Goal: Task Accomplishment & Management: Manage account settings

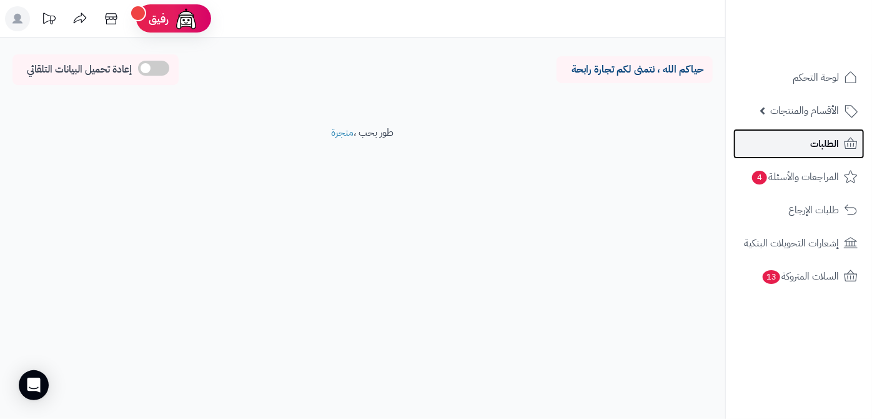
click at [818, 142] on span "الطلبات" at bounding box center [824, 143] width 29 height 17
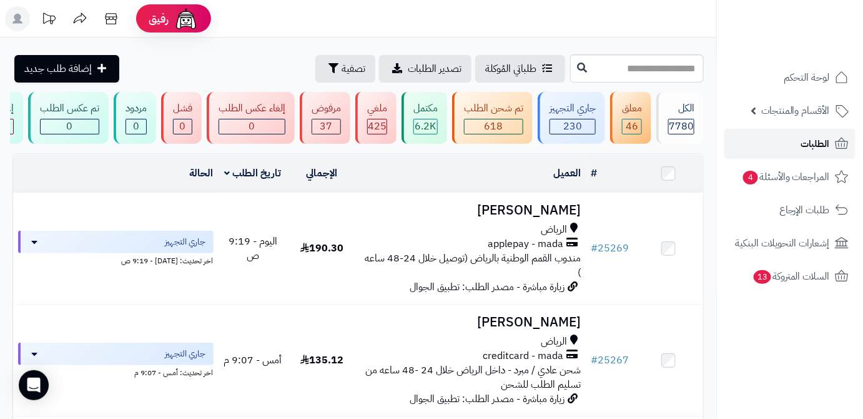
click at [805, 141] on span "الطلبات" at bounding box center [815, 143] width 29 height 17
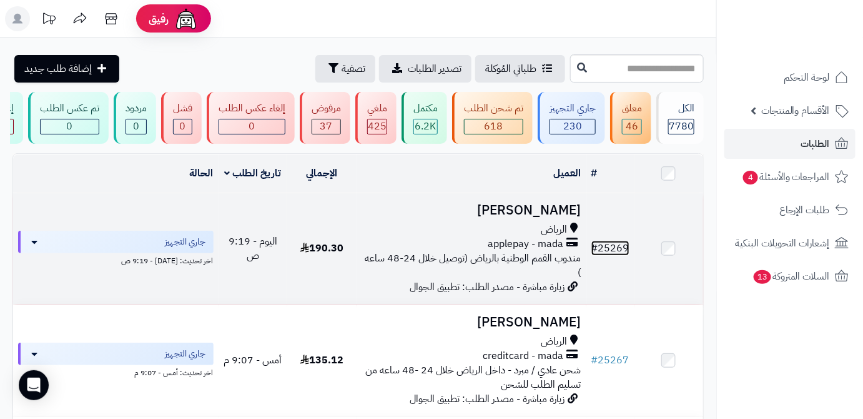
click at [608, 255] on link "# 25269" at bounding box center [611, 247] width 38 height 15
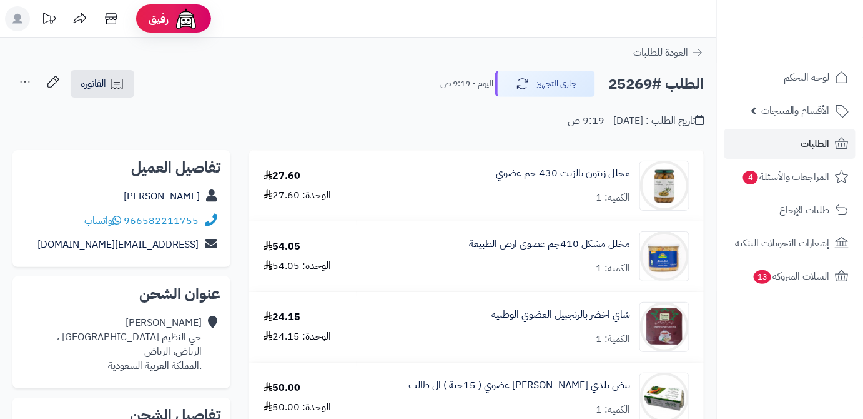
drag, startPoint x: 140, startPoint y: 202, endPoint x: 197, endPoint y: 207, distance: 57.7
click at [197, 207] on div "تفاصيل العميل [PERSON_NAME] 966582211755 واتساب [EMAIL_ADDRESS][DOMAIN_NAME]" at bounding box center [121, 208] width 218 height 117
drag, startPoint x: 203, startPoint y: 197, endPoint x: 147, endPoint y: 192, distance: 55.8
click at [140, 195] on div "محمد ال رشيد" at bounding box center [121, 196] width 198 height 24
copy div "محمد ال رشيد"
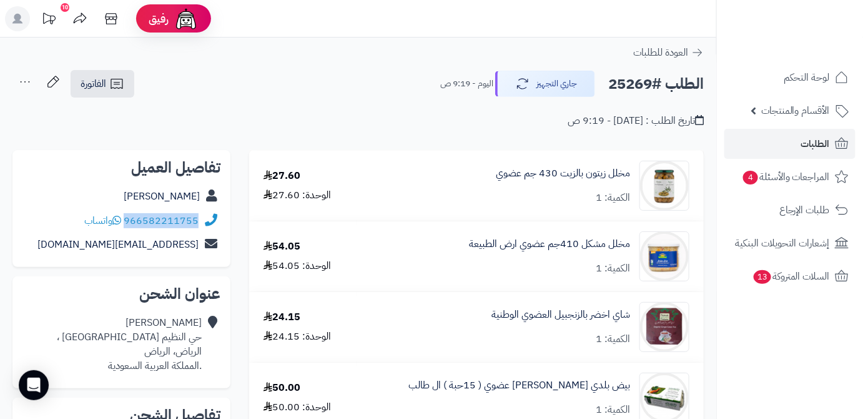
drag, startPoint x: 126, startPoint y: 217, endPoint x: 196, endPoint y: 222, distance: 70.1
click at [196, 222] on div "966582211755 واتساب" at bounding box center [141, 221] width 114 height 14
copy link "966582211755"
drag, startPoint x: 86, startPoint y: 244, endPoint x: 207, endPoint y: 252, distance: 121.5
click at [207, 252] on div "hadi6221@gmail.com" at bounding box center [121, 244] width 198 height 24
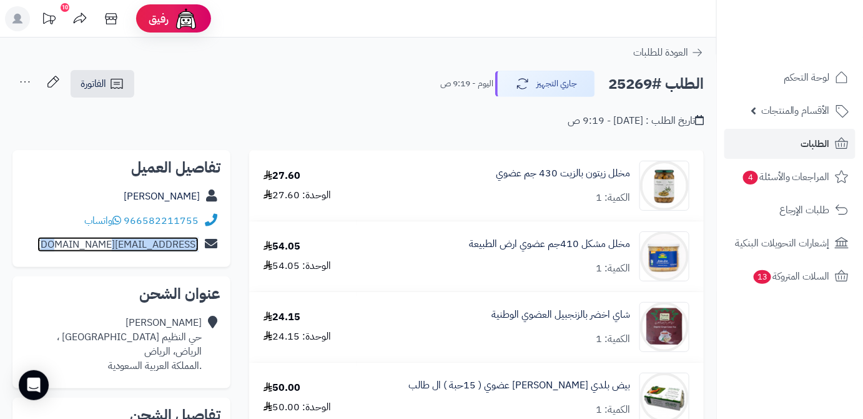
copy div "hadi6221@gmail.com"
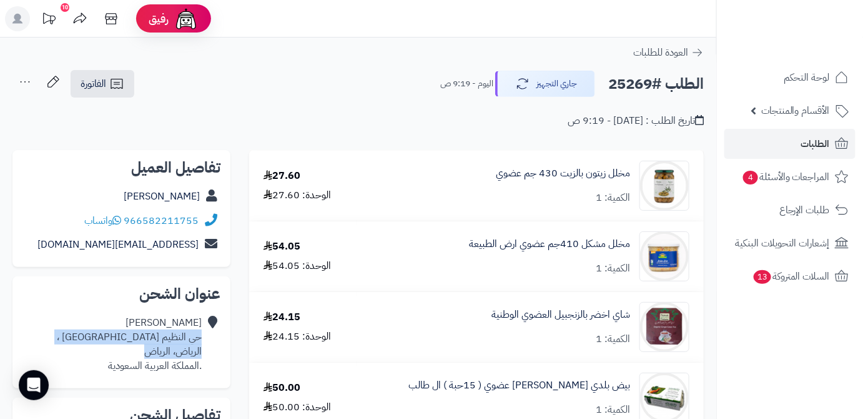
drag, startPoint x: 136, startPoint y: 350, endPoint x: 200, endPoint y: 334, distance: 65.6
click at [200, 334] on div "محمد ال رشيد حي النظيم شارع الأماسي ، الرياض، الرياض .المملكة العربية السعودية" at bounding box center [129, 343] width 145 height 57
copy div "حي النظيم شارع الأماسي ، الرياض، الرياض"
click at [642, 82] on h2 "الطلب #25269" at bounding box center [656, 84] width 96 height 26
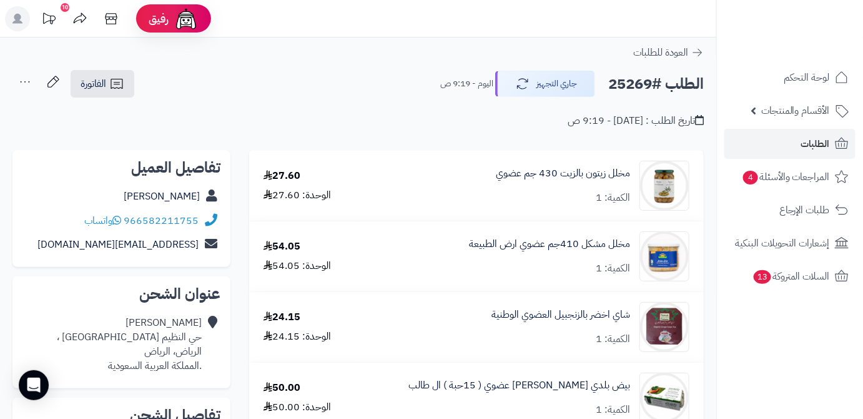
copy h2 "25269"
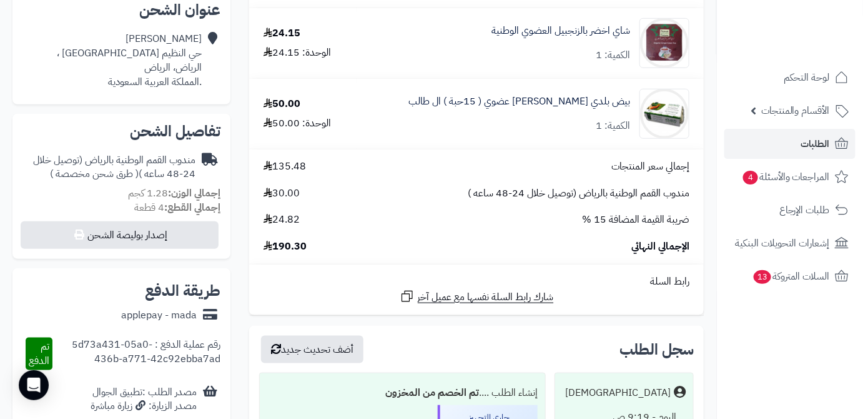
click at [281, 249] on span "190.30" at bounding box center [285, 246] width 43 height 14
copy span "190.30"
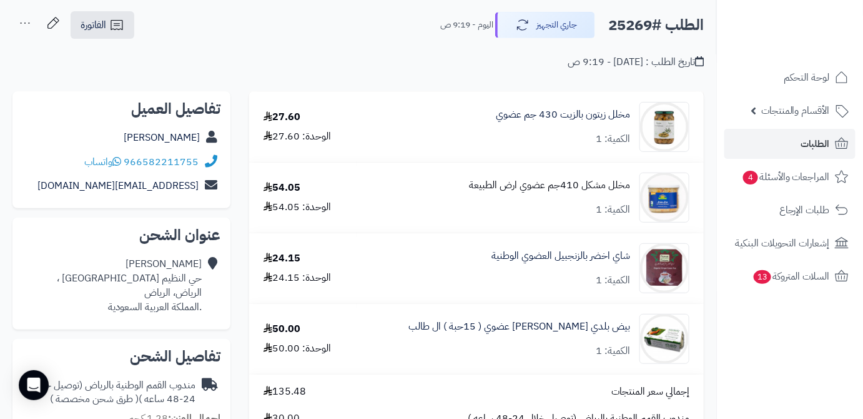
scroll to position [56, 0]
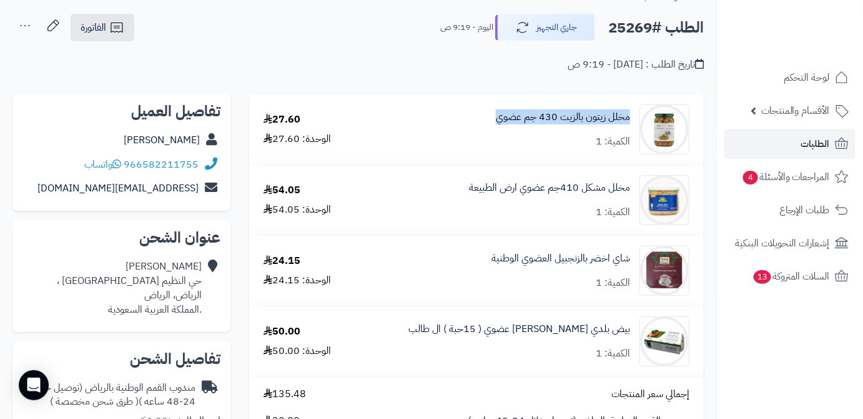
drag, startPoint x: 632, startPoint y: 114, endPoint x: 523, endPoint y: 119, distance: 108.8
click at [490, 122] on div "مخلل زيتون بالزيت 430 جم عضوي الكمية: 1" at bounding box center [530, 129] width 337 height 50
copy link "مخلل زيتون بالزيت 430 جم عضوي"
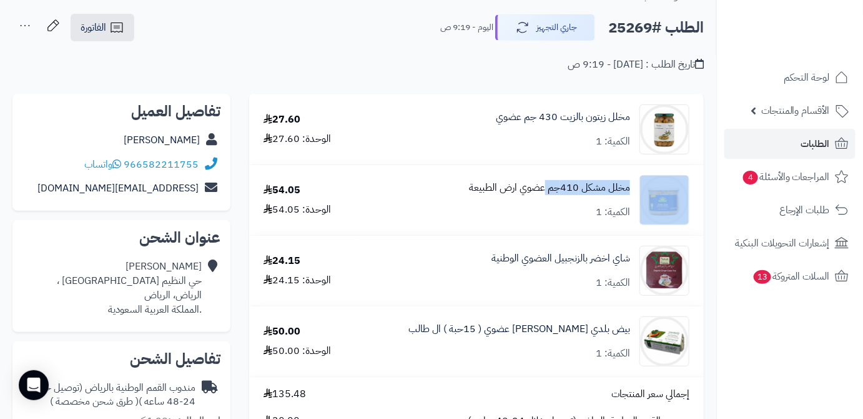
drag, startPoint x: 636, startPoint y: 184, endPoint x: 546, endPoint y: 186, distance: 90.0
click at [546, 186] on div "مخلل مشكل 410جم عضوي ارض الطبيعة الكمية: 1" at bounding box center [530, 200] width 337 height 50
copy div "مخلل مشكل 410جم"
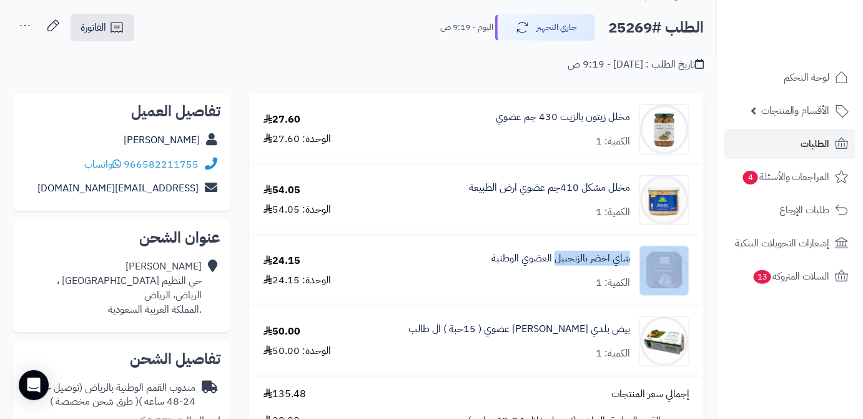
drag, startPoint x: 638, startPoint y: 256, endPoint x: 555, endPoint y: 270, distance: 83.6
click at [555, 270] on div "شاي اخضر بالزنجبيل العضوي الوطنية الكمية: 1" at bounding box center [530, 270] width 337 height 50
copy div "شاي اخضر بالزنجبيل"
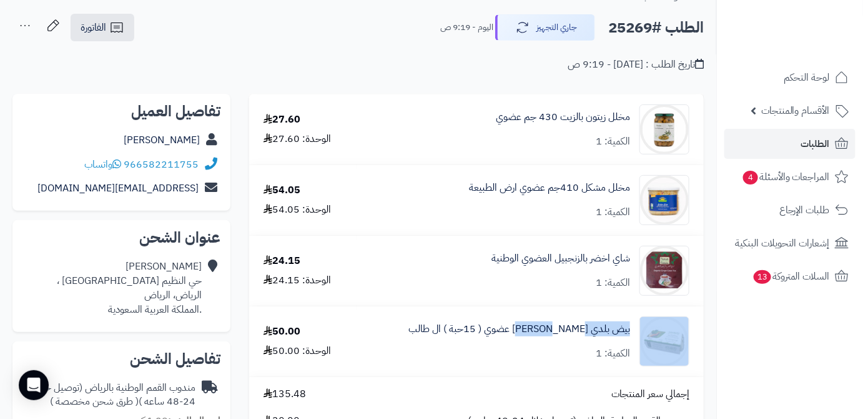
drag, startPoint x: 582, startPoint y: 332, endPoint x: 557, endPoint y: 337, distance: 26.1
click at [557, 337] on div "بيض بلدي مرعى حر عضوي ( 15حبة ) ال طالب الكمية: 1" at bounding box center [530, 341] width 337 height 50
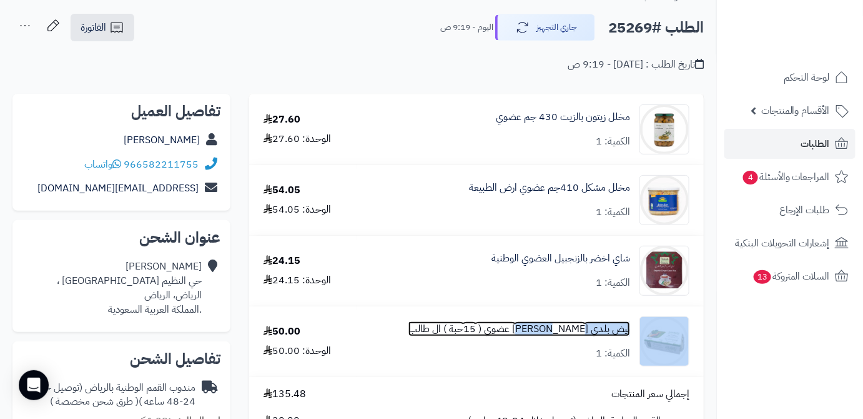
copy div "بيض بلدي مرعى حر"
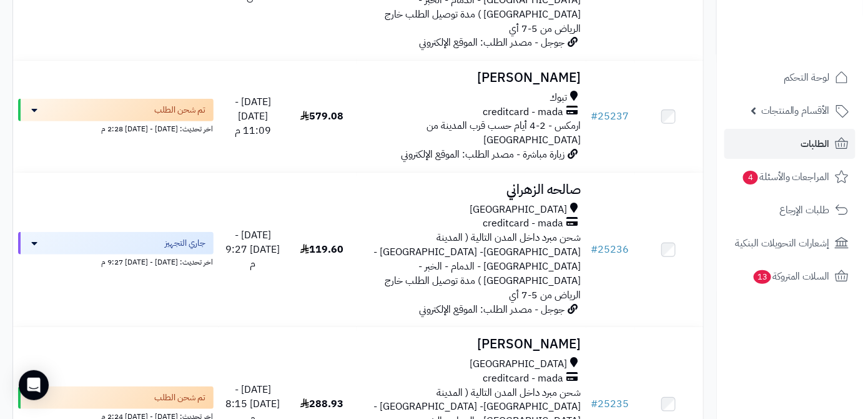
scroll to position [3348, 0]
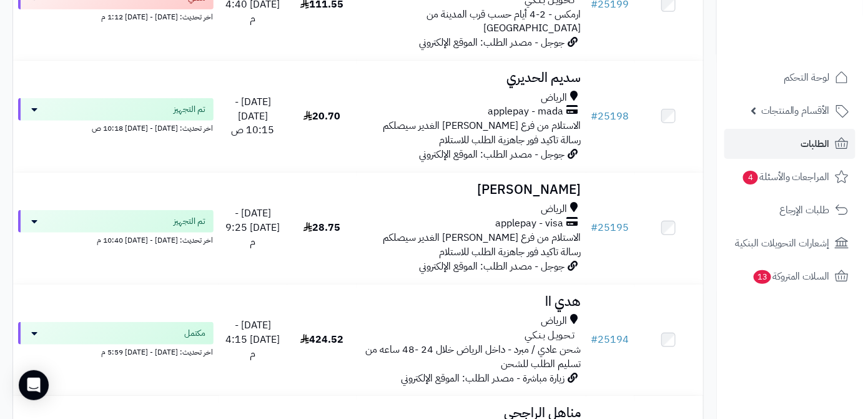
scroll to position [3313, 0]
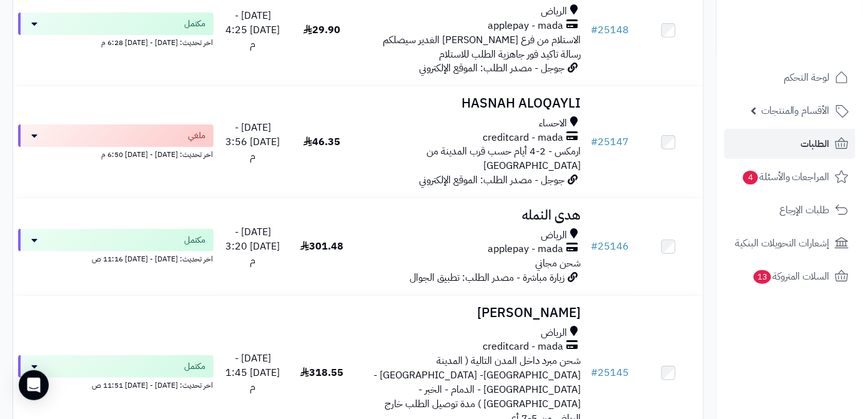
scroll to position [3204, 0]
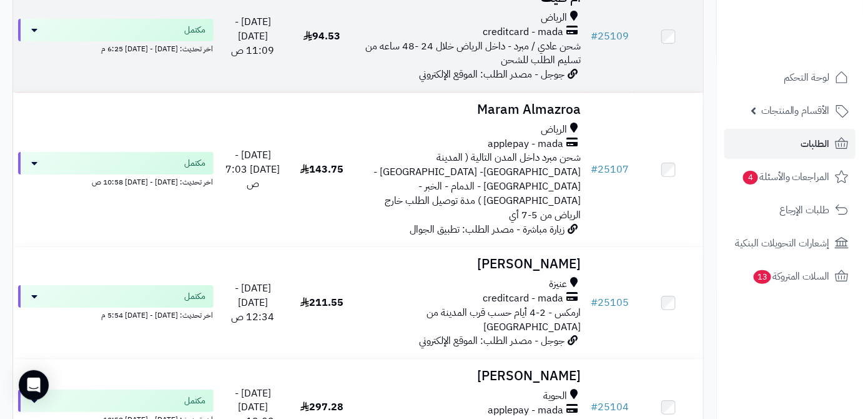
scroll to position [3319, 0]
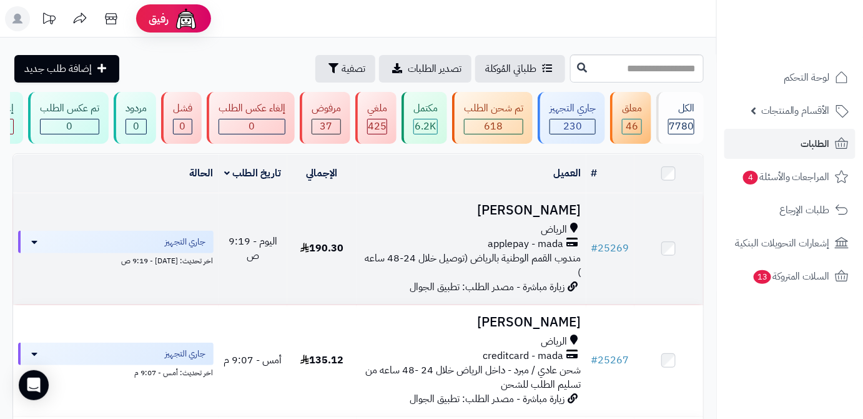
scroll to position [113, 0]
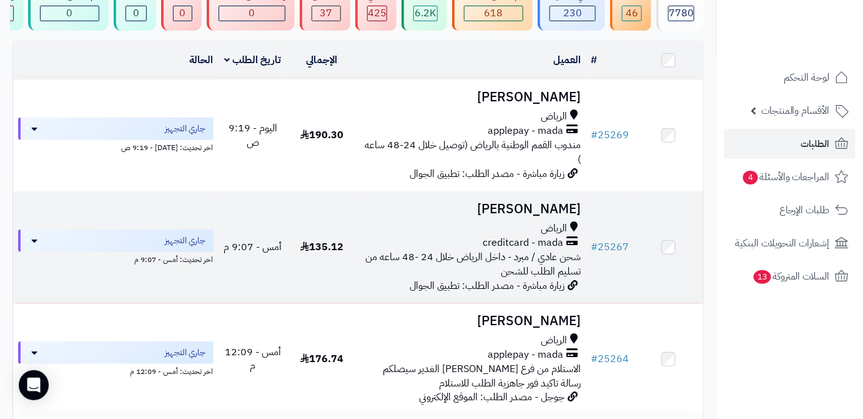
click at [518, 216] on h3 "عبدالعزيز محمد" at bounding box center [472, 209] width 220 height 14
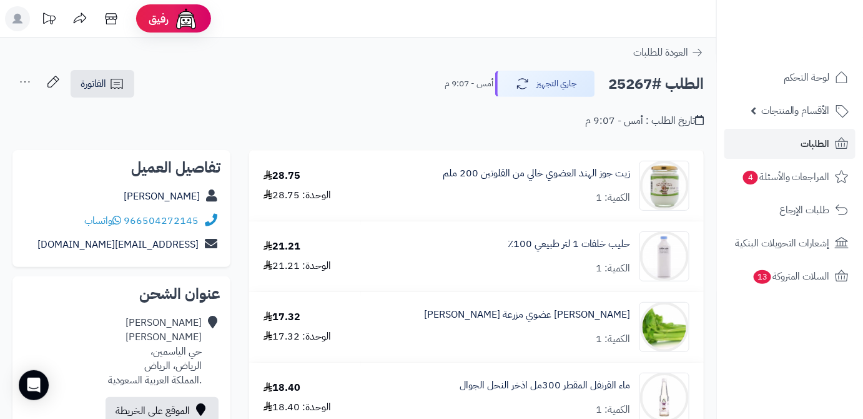
click at [637, 82] on h2 "الطلب #25267" at bounding box center [656, 84] width 96 height 26
copy h2 "25267"
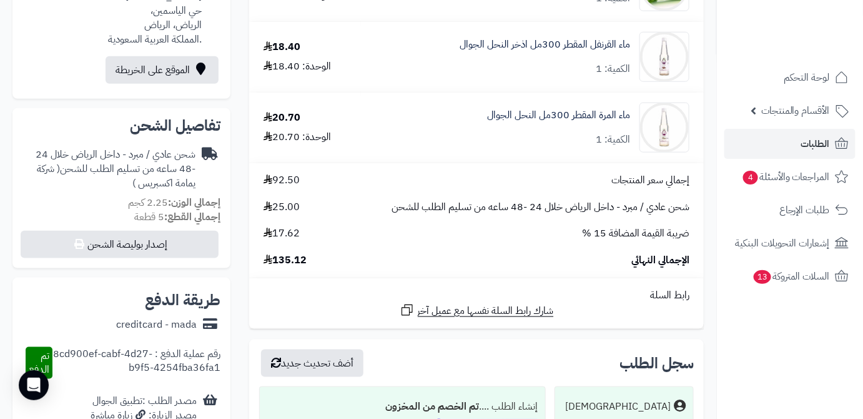
scroll to position [454, 0]
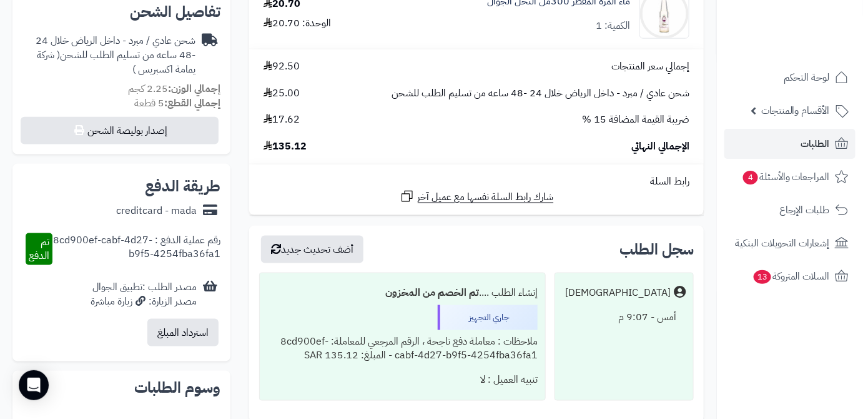
click at [299, 149] on span "135.12" at bounding box center [285, 146] width 43 height 14
copy span "135.12"
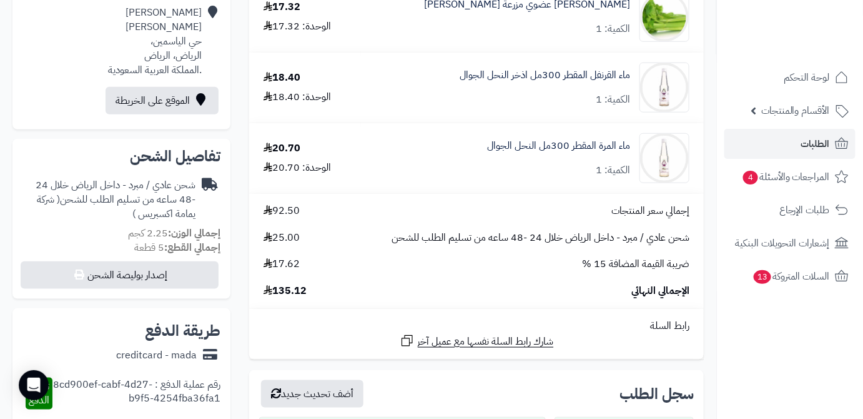
scroll to position [284, 0]
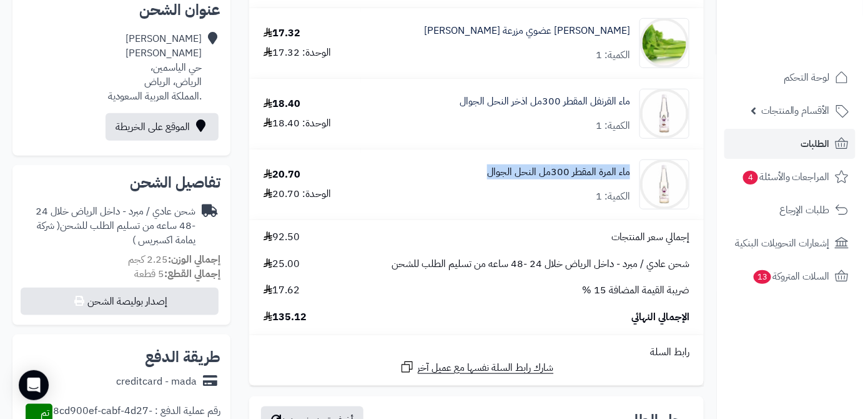
drag, startPoint x: 480, startPoint y: 169, endPoint x: 630, endPoint y: 174, distance: 150.0
click at [630, 174] on div "ماء المرة المقطر 300مل النحل الجوال الكمية: 1" at bounding box center [532, 184] width 333 height 50
copy link "ماء المرة المقطر 300مل النحل الجوال"
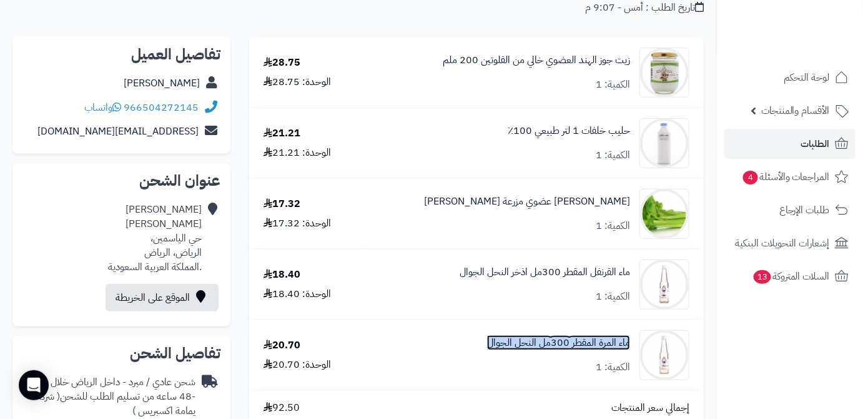
scroll to position [0, 0]
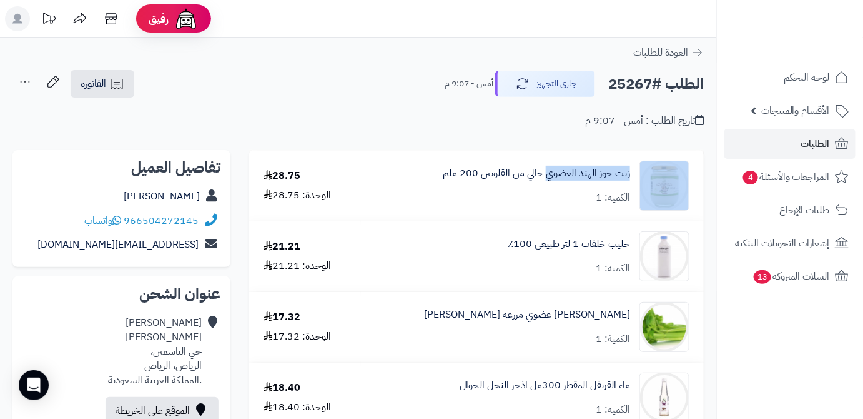
drag, startPoint x: 636, startPoint y: 173, endPoint x: 545, endPoint y: 182, distance: 91.1
click at [545, 182] on div "زيت جوز الهند العضوي خالي من القلوتين 200 ملم الكمية: 1" at bounding box center [532, 186] width 333 height 50
copy div "زيت جوز الهند العضوي"
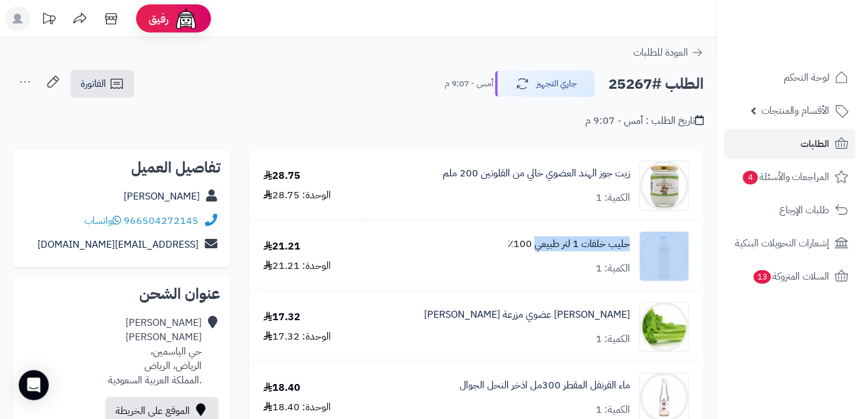
drag, startPoint x: 635, startPoint y: 244, endPoint x: 538, endPoint y: 247, distance: 96.9
click at [538, 247] on div "حليب خلفات 1 لتر طبيعي 100٪؜ الكمية: 1" at bounding box center [532, 256] width 333 height 50
copy div "حليب خلفات 1 لتر طبيعي"
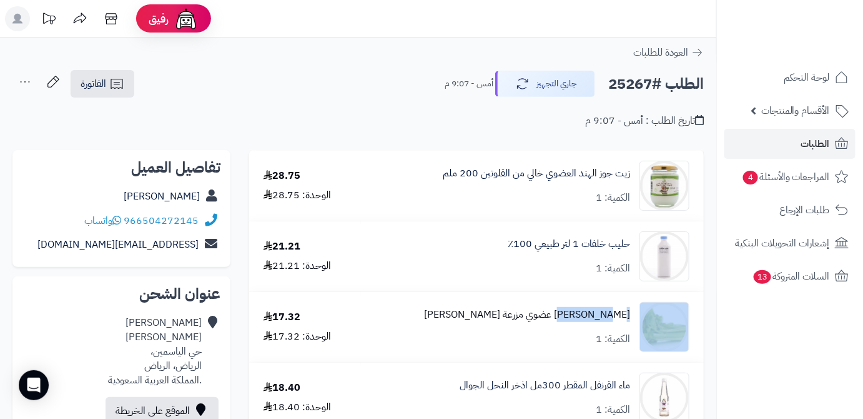
drag, startPoint x: 635, startPoint y: 314, endPoint x: 578, endPoint y: 319, distance: 56.4
click at [578, 319] on div "كرفس عضوي مزرعة الشهوان الكمية: 1" at bounding box center [532, 327] width 333 height 50
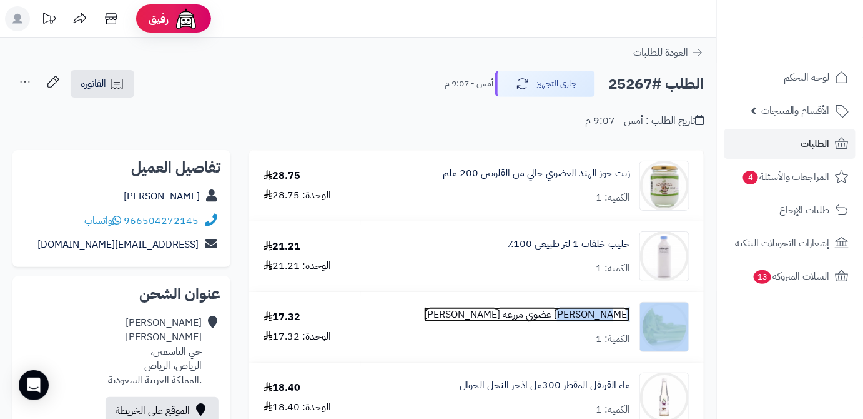
copy div "كرفس عضوي"
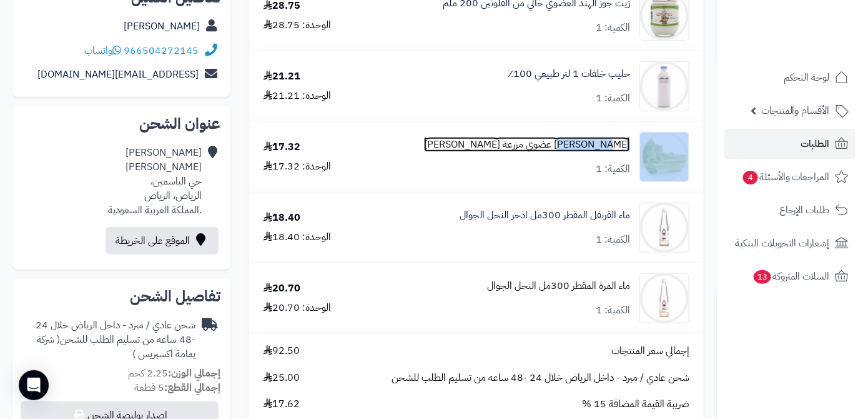
scroll to position [170, 0]
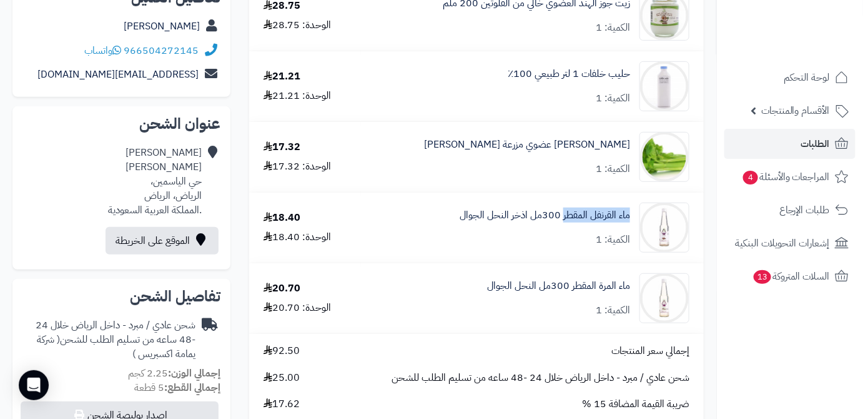
drag, startPoint x: 632, startPoint y: 217, endPoint x: 563, endPoint y: 224, distance: 69.0
click at [563, 224] on div "ماء القرنفل المقطر 300مل اذخر النحل الجوال الكمية: 1" at bounding box center [532, 227] width 333 height 50
copy link "ماء القرنفل المقطر"
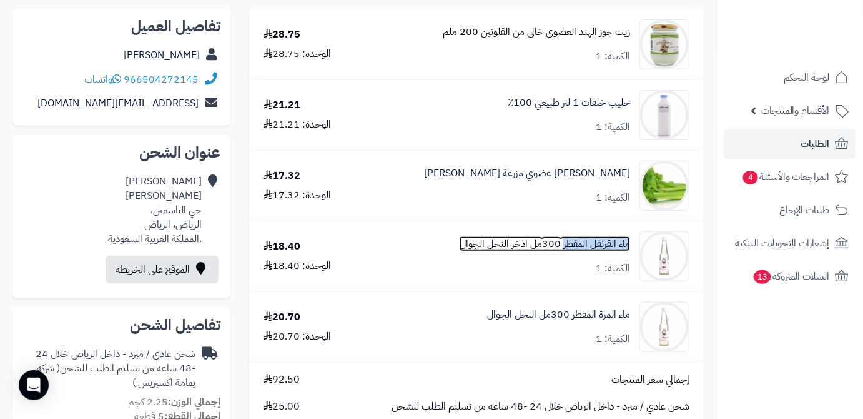
scroll to position [56, 0]
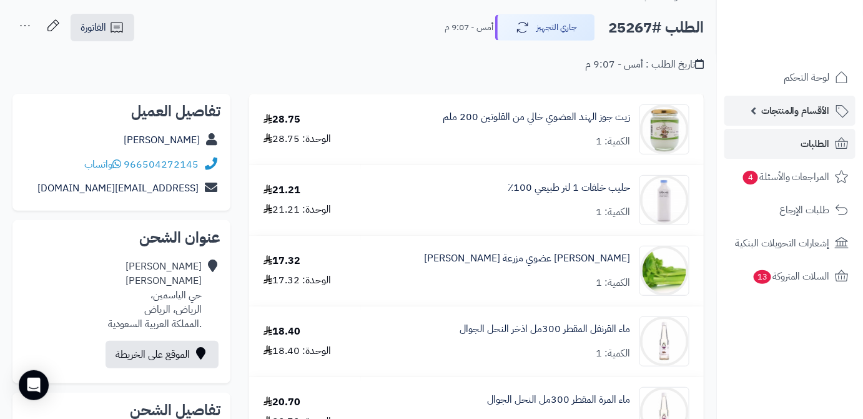
click at [796, 112] on span "الأقسام والمنتجات" at bounding box center [795, 110] width 69 height 17
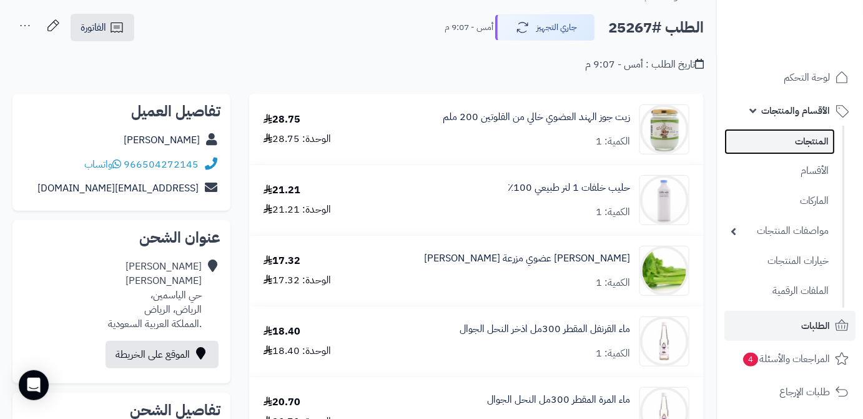
click at [797, 150] on link "المنتجات" at bounding box center [780, 142] width 111 height 26
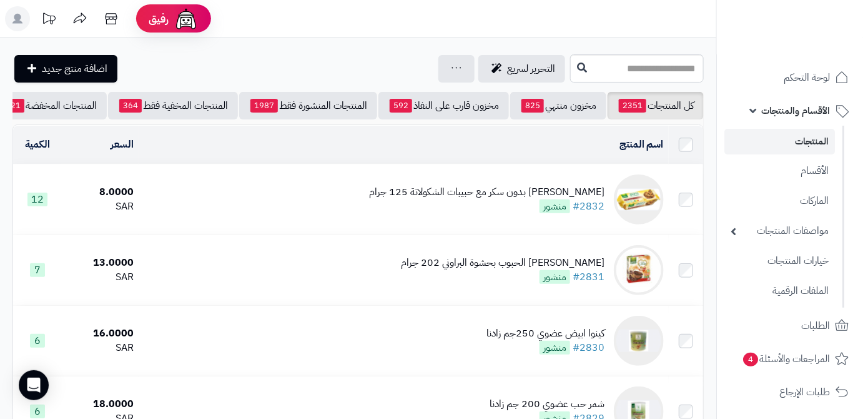
scroll to position [0, -132]
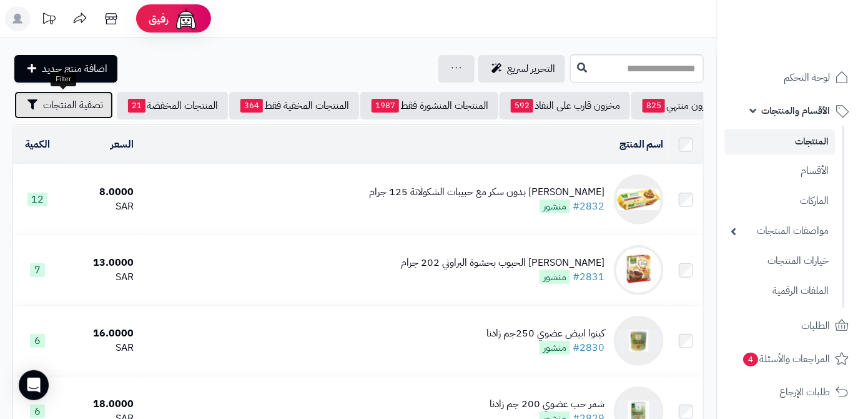
click at [57, 110] on span "تصفية المنتجات" at bounding box center [73, 104] width 60 height 15
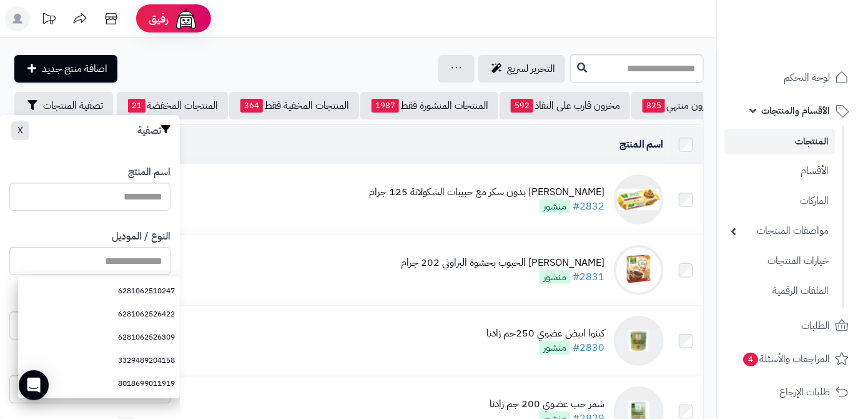
paste input "**********"
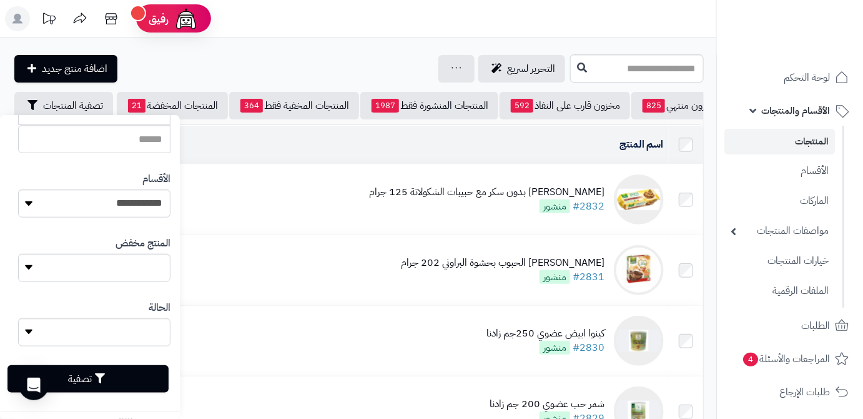
scroll to position [345, 0]
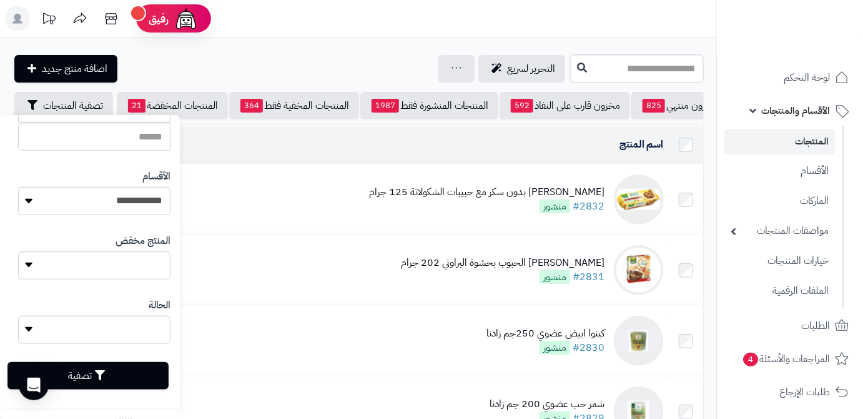
type input "**********"
click at [150, 372] on button "تصفية" at bounding box center [87, 375] width 161 height 27
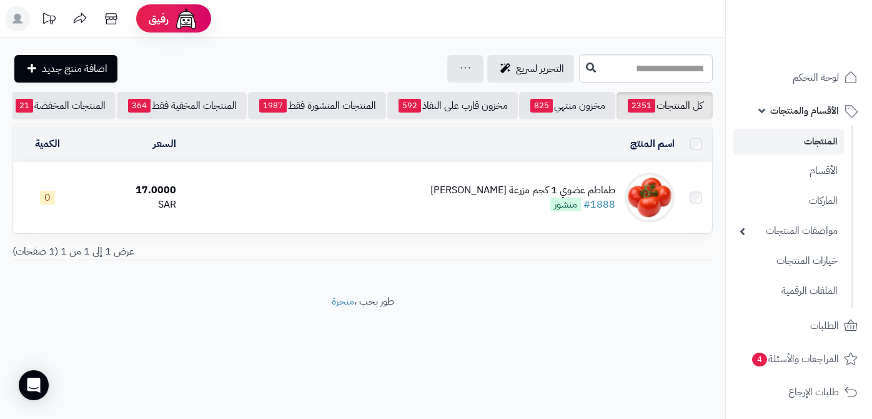
click at [498, 197] on div "طماطم عضوي 1 كجم مزرعة [PERSON_NAME]" at bounding box center [522, 190] width 185 height 14
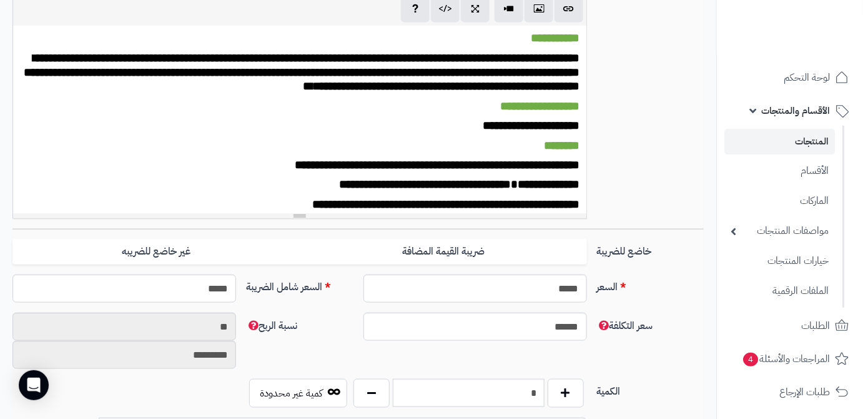
scroll to position [397, 0]
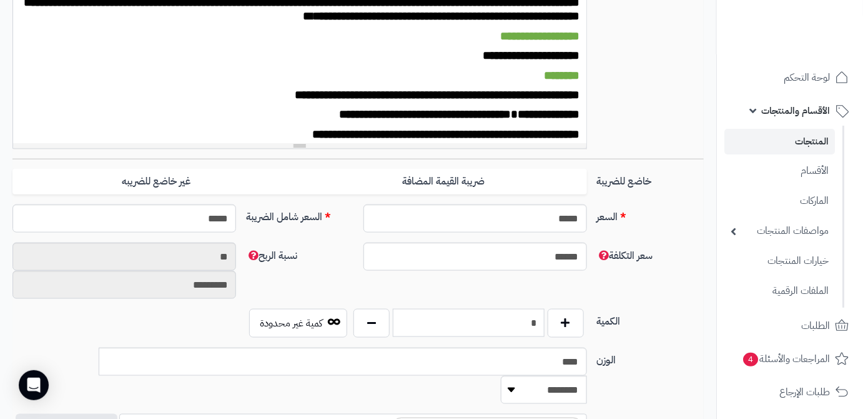
click at [493, 320] on input "*" at bounding box center [469, 323] width 152 height 28
type input "*"
drag, startPoint x: 477, startPoint y: 295, endPoint x: 477, endPoint y: 285, distance: 10.6
click at [477, 291] on div "سعر التكلفة ****** نسبة الربح ** *********" at bounding box center [357, 275] width 701 height 66
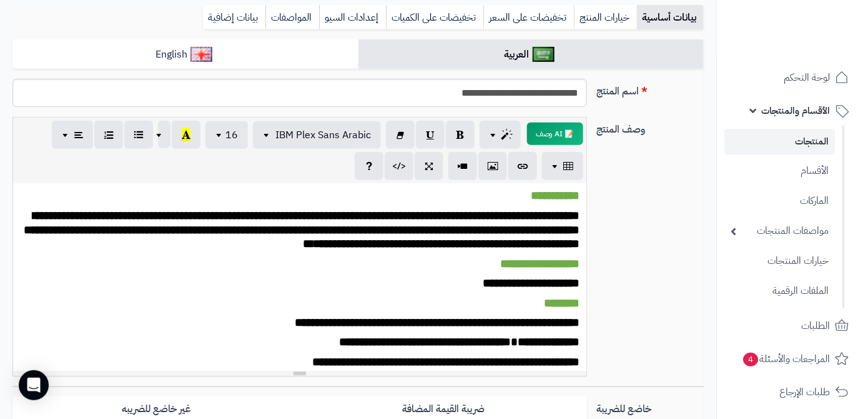
scroll to position [0, 0]
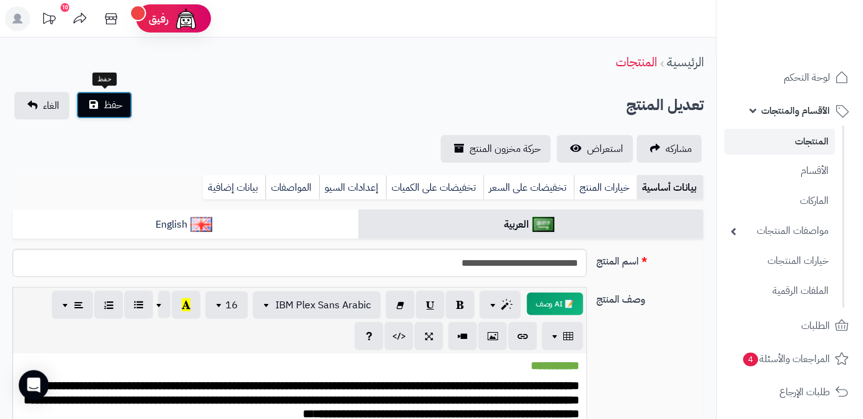
click at [121, 106] on span "حفظ" at bounding box center [113, 104] width 19 height 15
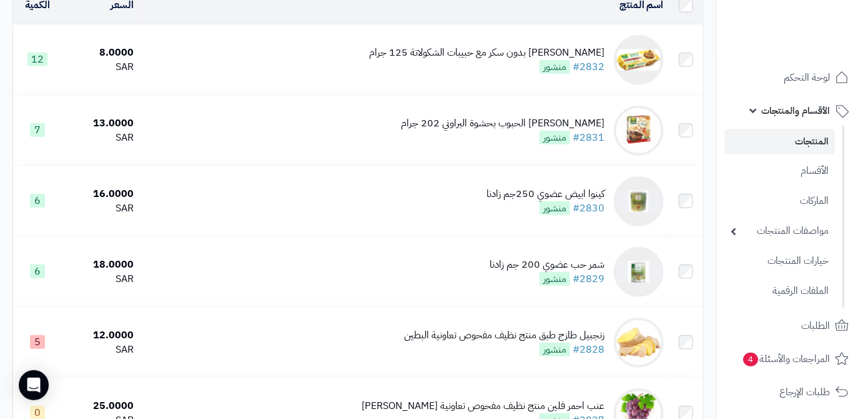
scroll to position [284, 0]
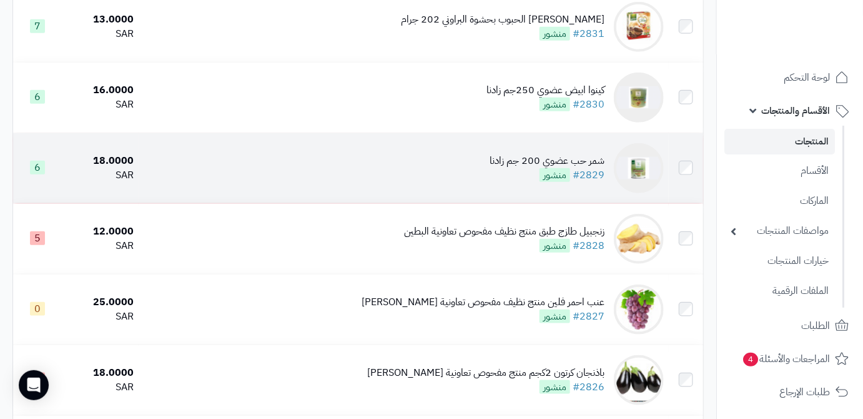
click at [433, 189] on td "شمر حب عضوي 200 جم زادنا #2829 منشور" at bounding box center [404, 168] width 530 height 70
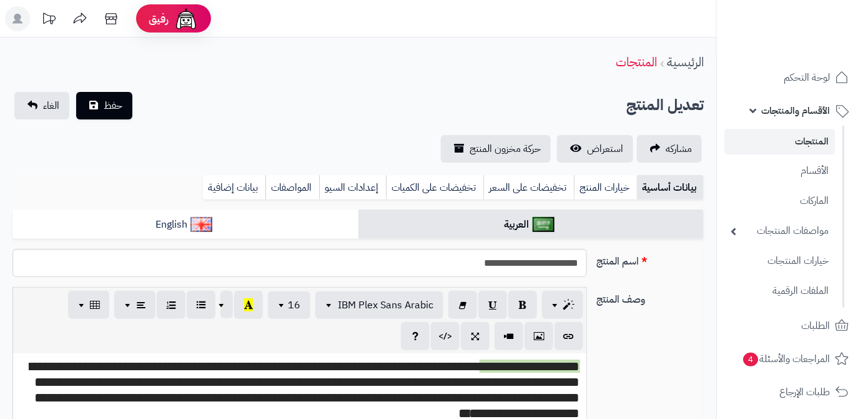
scroll to position [274, 0]
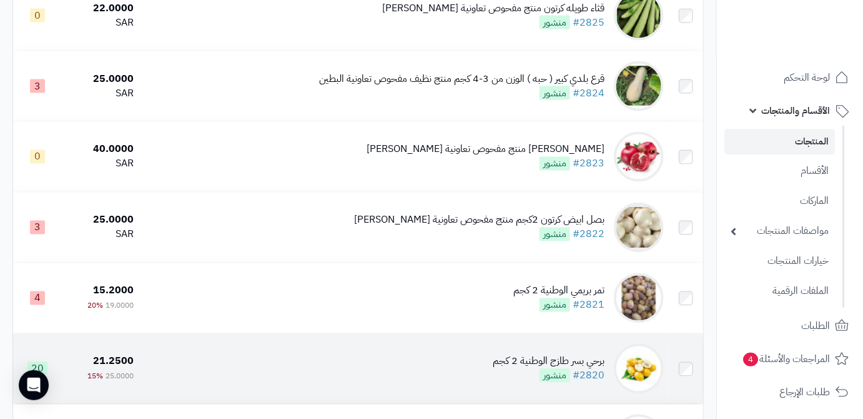
scroll to position [698, 0]
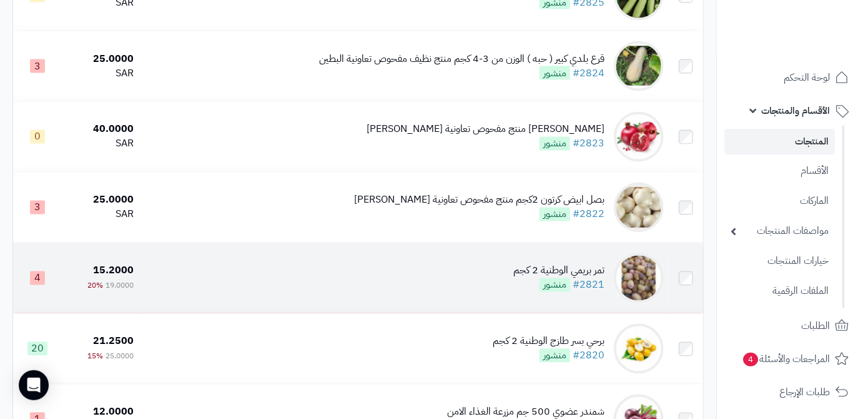
click at [468, 288] on td "تمر بريمي الوطنية 2 كجم #2821 منشور" at bounding box center [404, 278] width 530 height 70
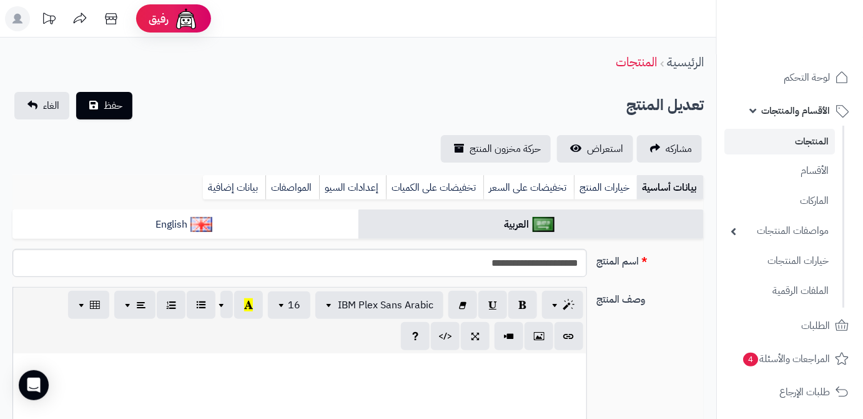
scroll to position [540, 0]
drag, startPoint x: 545, startPoint y: 268, endPoint x: 601, endPoint y: 272, distance: 56.4
click at [601, 272] on div "**********" at bounding box center [357, 268] width 701 height 38
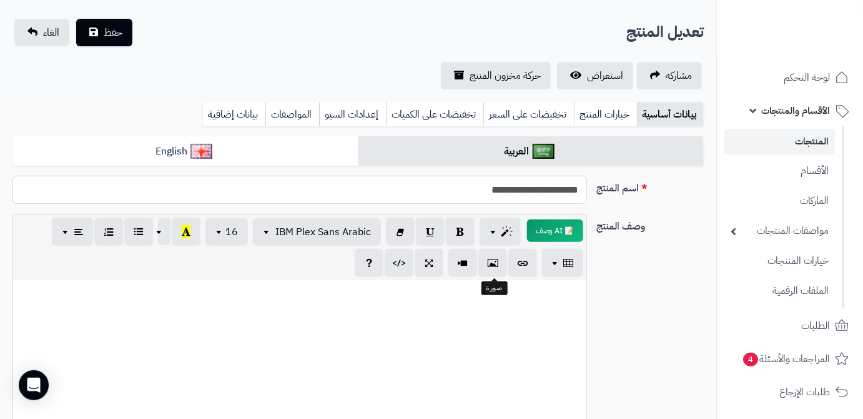
scroll to position [113, 0]
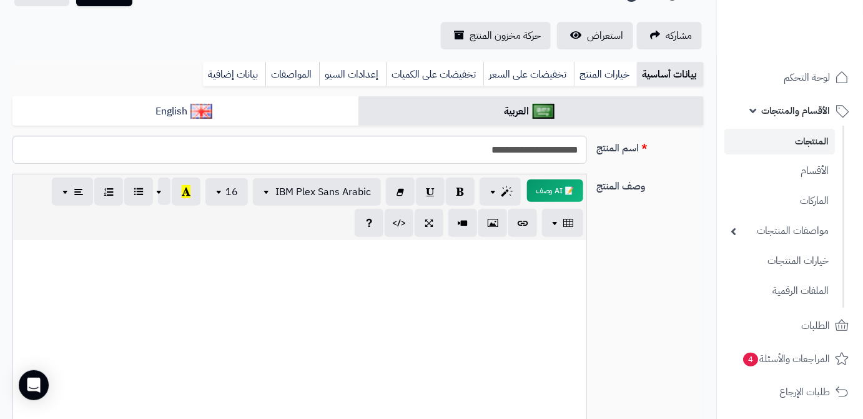
paste div
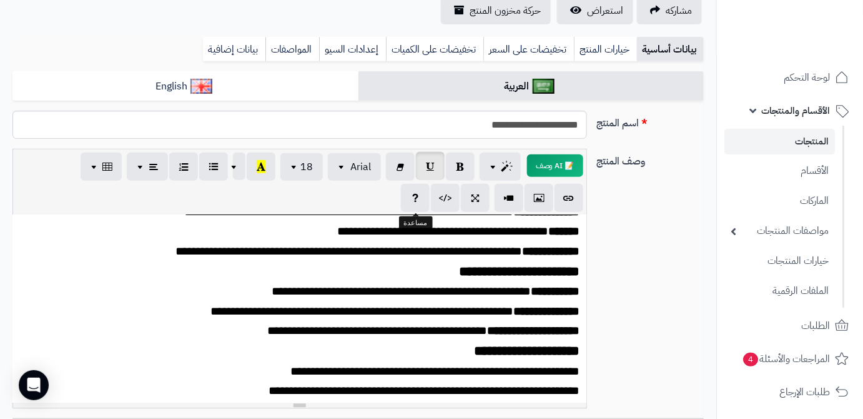
scroll to position [4, 0]
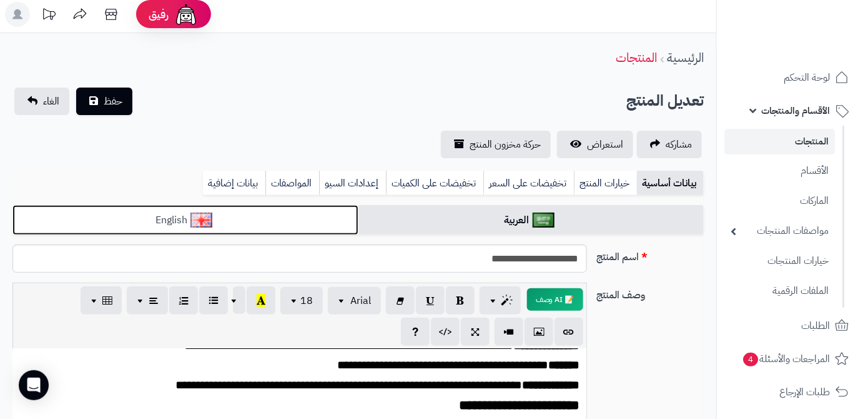
click at [320, 228] on link "English" at bounding box center [185, 220] width 346 height 31
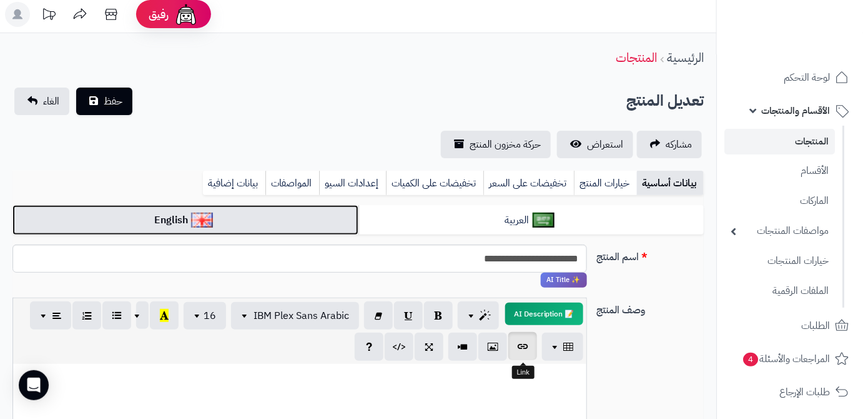
scroll to position [118, 0]
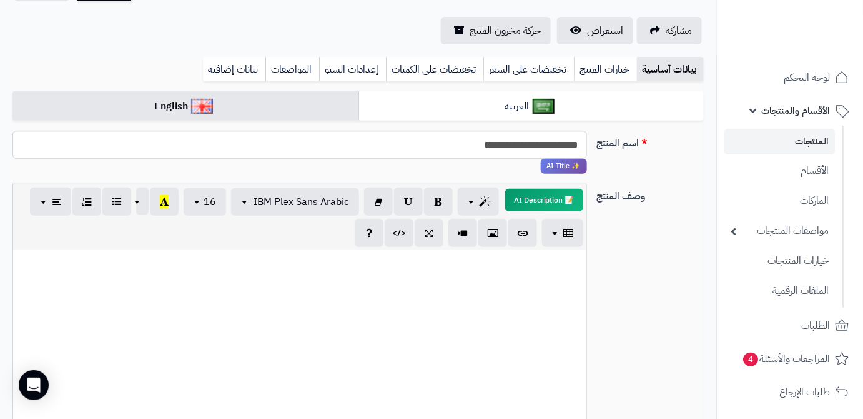
paste div
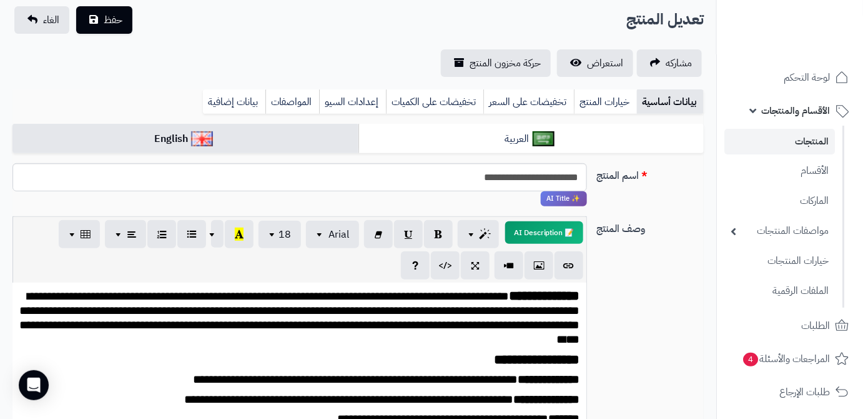
scroll to position [66, 0]
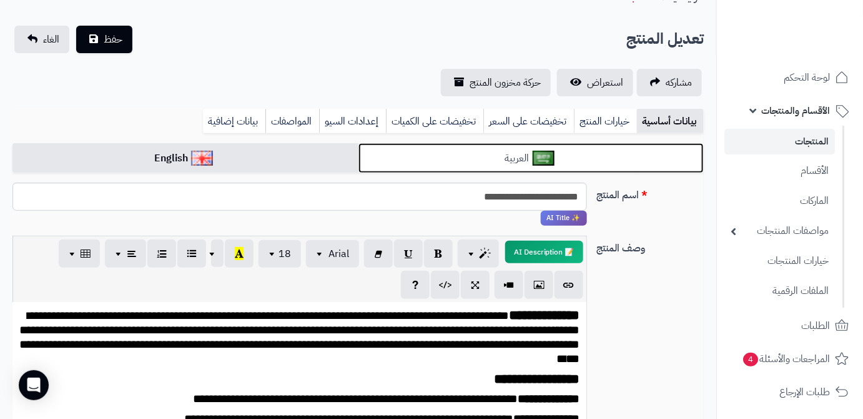
click at [417, 159] on link "العربية" at bounding box center [532, 158] width 346 height 31
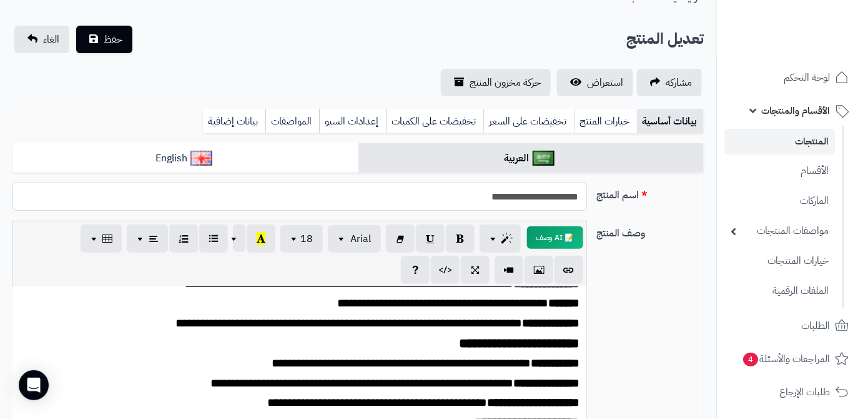
click at [482, 197] on input "**********" at bounding box center [299, 196] width 575 height 28
click at [225, 111] on link "بيانات إضافية" at bounding box center [234, 121] width 62 height 25
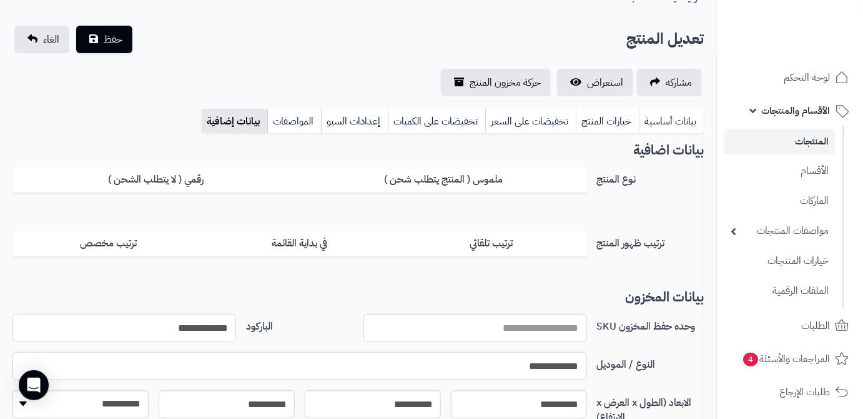
click at [202, 330] on input "**********" at bounding box center [124, 328] width 224 height 28
click at [98, 44] on button "حفظ" at bounding box center [104, 38] width 56 height 27
